Goal: Task Accomplishment & Management: Manage account settings

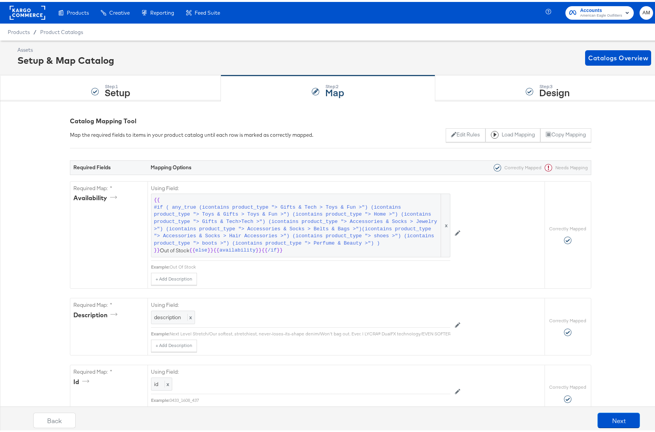
click at [27, 10] on rect at bounding box center [28, 11] width 36 height 14
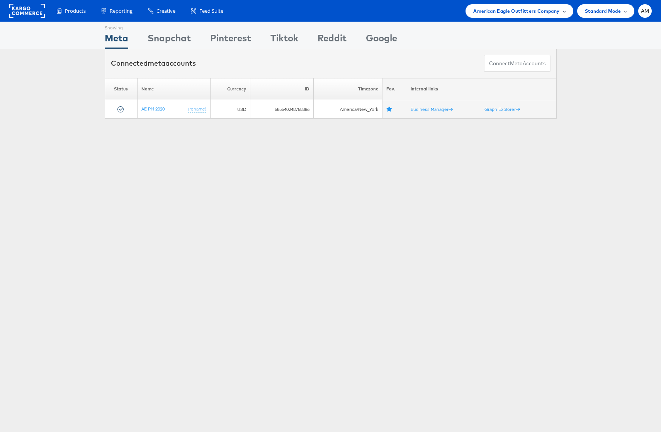
click at [531, 10] on span "American Eagle Outfitters Company" at bounding box center [516, 11] width 86 height 8
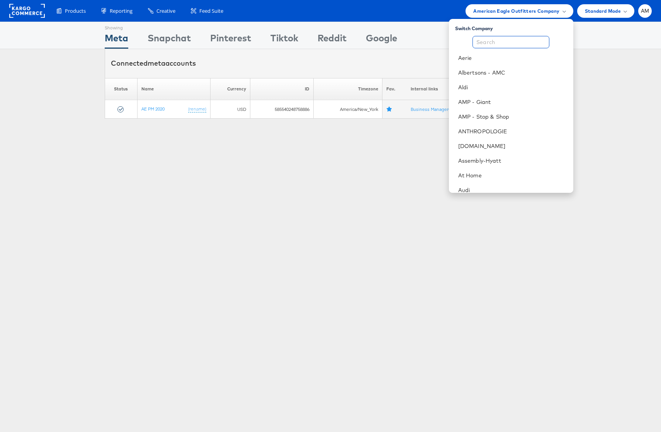
click at [506, 39] on input "text" at bounding box center [510, 42] width 77 height 12
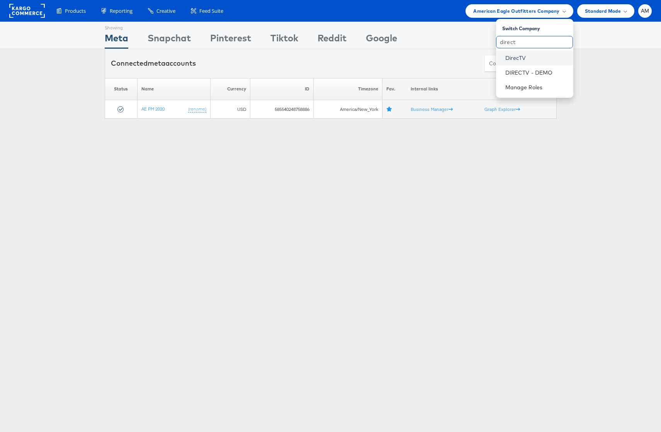
type input "direct"
click at [512, 54] on link "DirecTV" at bounding box center [536, 58] width 62 height 8
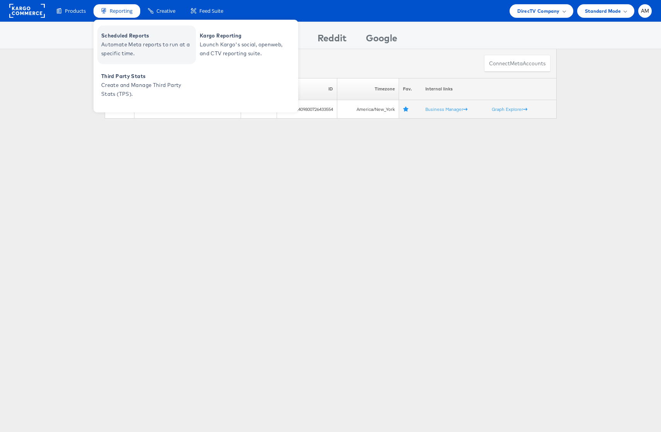
click at [140, 44] on span "Automate Meta reports to run at a specific time." at bounding box center [147, 49] width 93 height 18
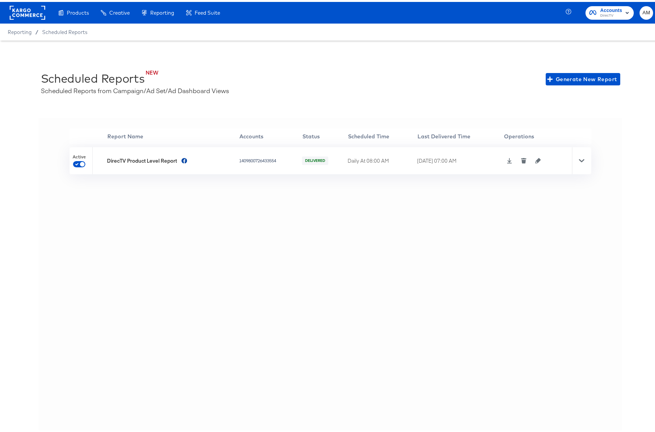
click at [507, 160] on icon at bounding box center [509, 158] width 5 height 5
click at [535, 160] on icon "button" at bounding box center [537, 158] width 5 height 5
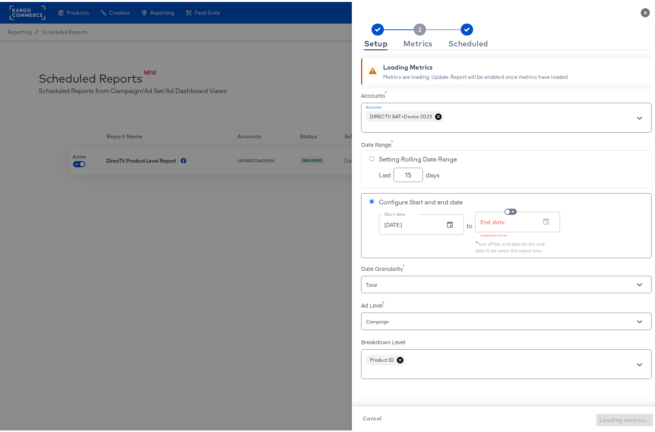
click at [369, 157] on input "radio" at bounding box center [371, 156] width 5 height 5
radio input "true"
radio input "false"
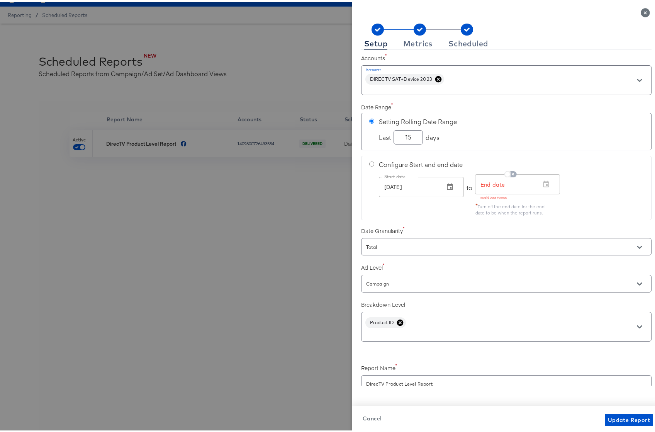
click at [506, 171] on input "checkbox" at bounding box center [507, 174] width 19 height 6
checkbox input "true"
radio input "false"
radio input "true"
click at [504, 172] on input "checkbox" at bounding box center [513, 174] width 19 height 6
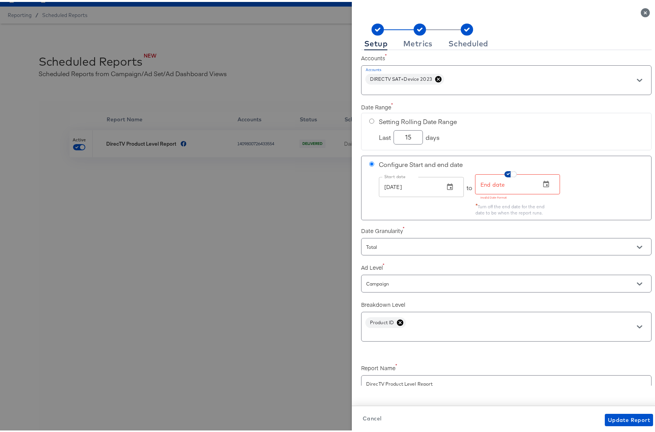
checkbox input "false"
click at [369, 119] on input "radio" at bounding box center [371, 119] width 5 height 5
radio input "true"
radio input "false"
click at [622, 419] on span "Update Report" at bounding box center [629, 418] width 42 height 10
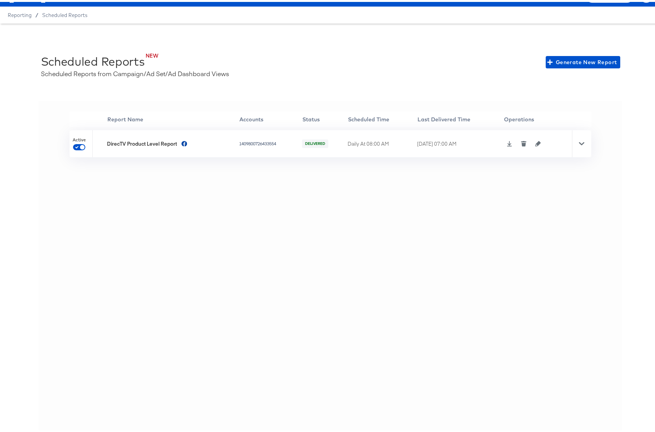
click at [579, 142] on icon at bounding box center [581, 141] width 5 height 5
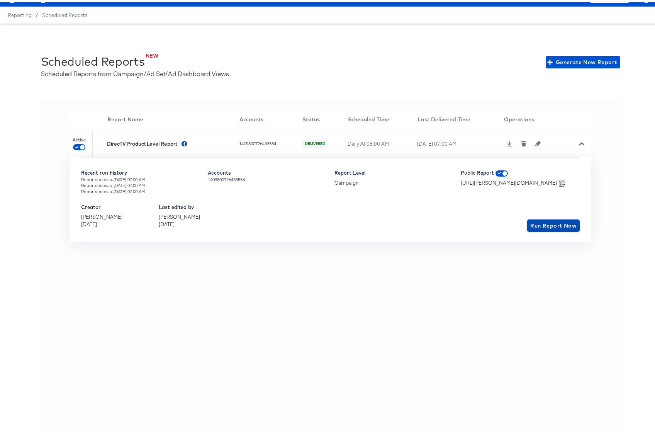
click at [540, 222] on span "Run Report Now" at bounding box center [553, 224] width 46 height 10
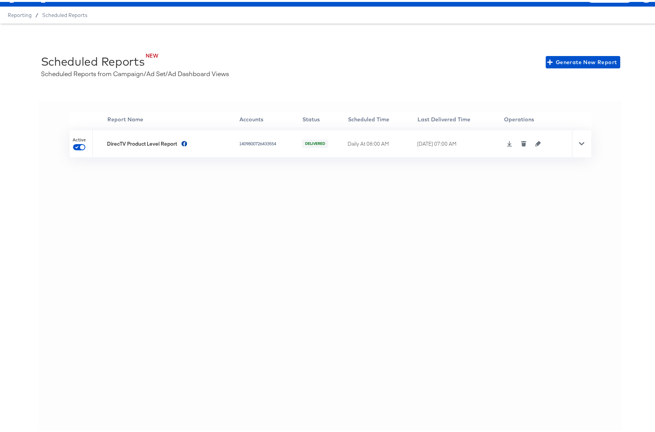
click at [579, 142] on icon at bounding box center [581, 141] width 5 height 3
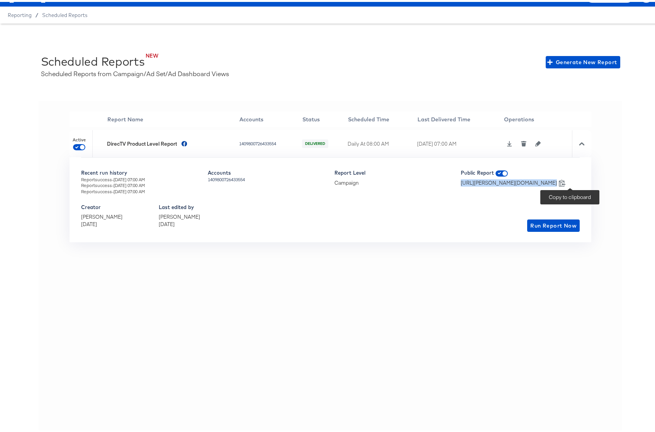
drag, startPoint x: 394, startPoint y: 183, endPoint x: 569, endPoint y: 183, distance: 175.4
click at [569, 183] on div "https://odie.stitcherads.com/api/scheduled_reports/6205/artifacts/latest https:…" at bounding box center [520, 180] width 119 height 7
click at [566, 182] on icon at bounding box center [562, 180] width 7 height 7
copy div "https://odie.stitcherads.com/api/scheduled_reports/6205/artifacts/latest"
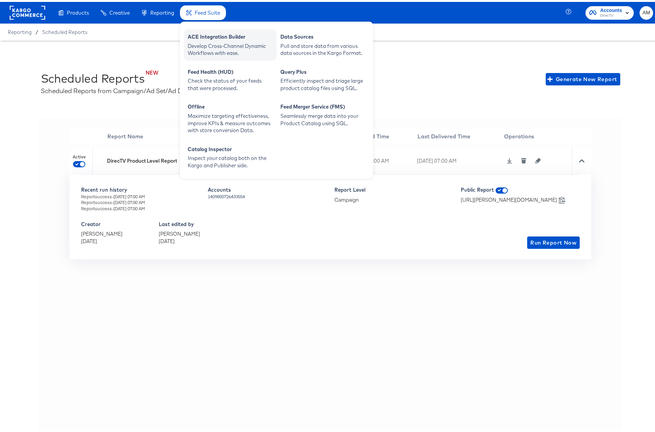
click at [212, 42] on div "Develop Cross-Channel Dynamic Workflows with ease." at bounding box center [230, 48] width 85 height 14
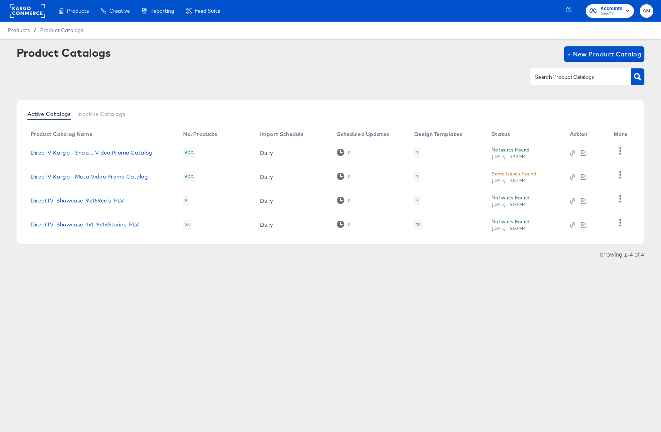
click at [516, 178] on div "[DATE] - 4:52 PM" at bounding box center [508, 180] width 35 height 5
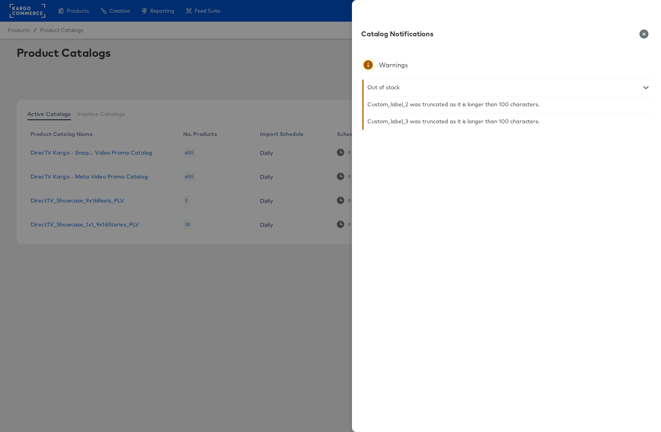
drag, startPoint x: 646, startPoint y: 35, endPoint x: 617, endPoint y: 86, distance: 58.5
click at [646, 35] on icon "button" at bounding box center [643, 33] width 9 height 9
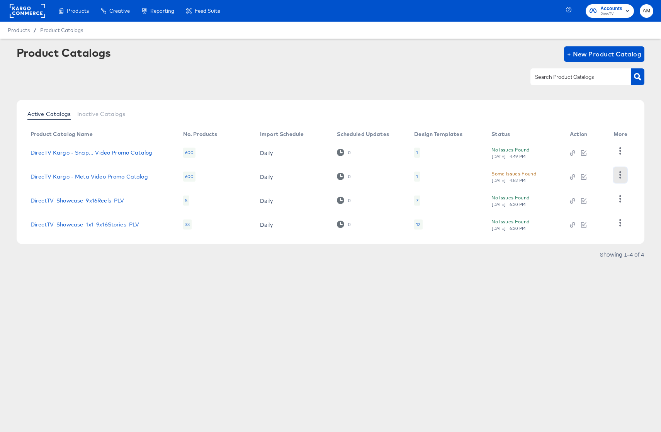
click at [616, 175] on button "button" at bounding box center [620, 174] width 14 height 15
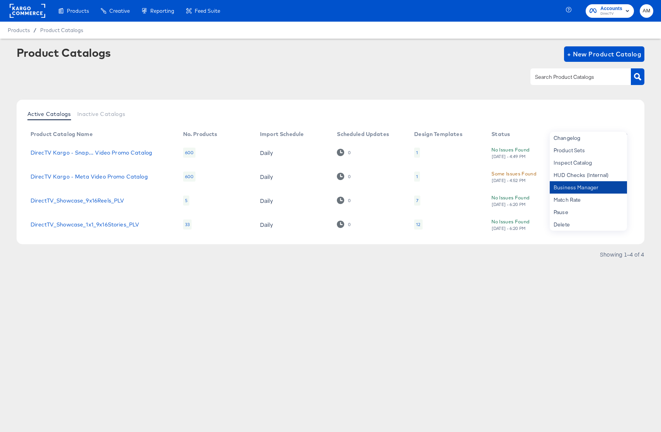
click at [581, 184] on div "Business Manager" at bounding box center [588, 187] width 77 height 12
click at [0, 0] on div "Enhance Your Product Catalog, Map Them to Publishers, and Incorporate Overlay D…" at bounding box center [0, 0] width 0 height 0
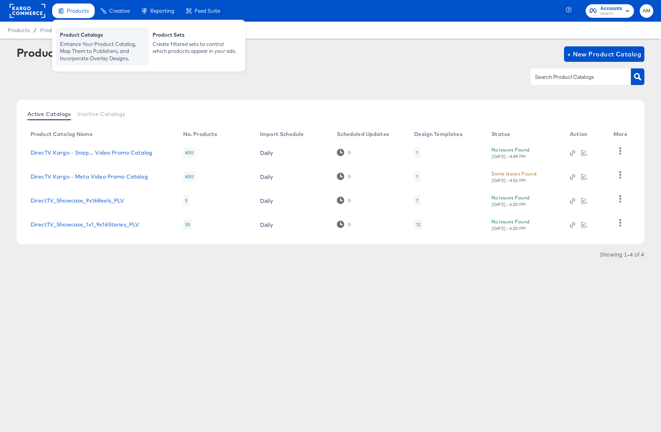
click at [82, 42] on div "Enhance Your Product Catalog, Map Them to Publishers, and Incorporate Overlay D…" at bounding box center [102, 52] width 85 height 22
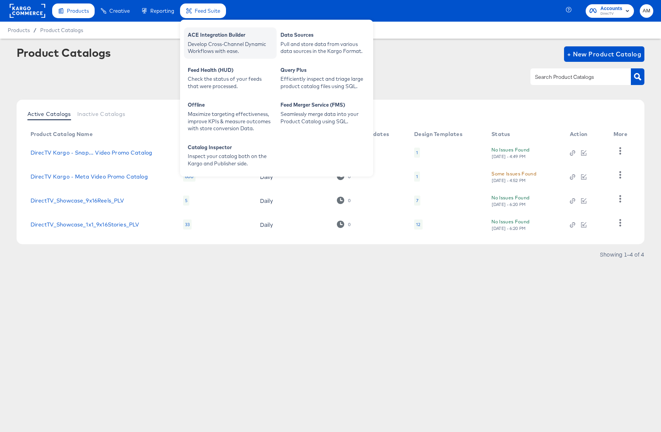
click at [207, 42] on div "Develop Cross-Channel Dynamic Workflows with ease." at bounding box center [230, 48] width 85 height 14
